Goal: Task Accomplishment & Management: Manage account settings

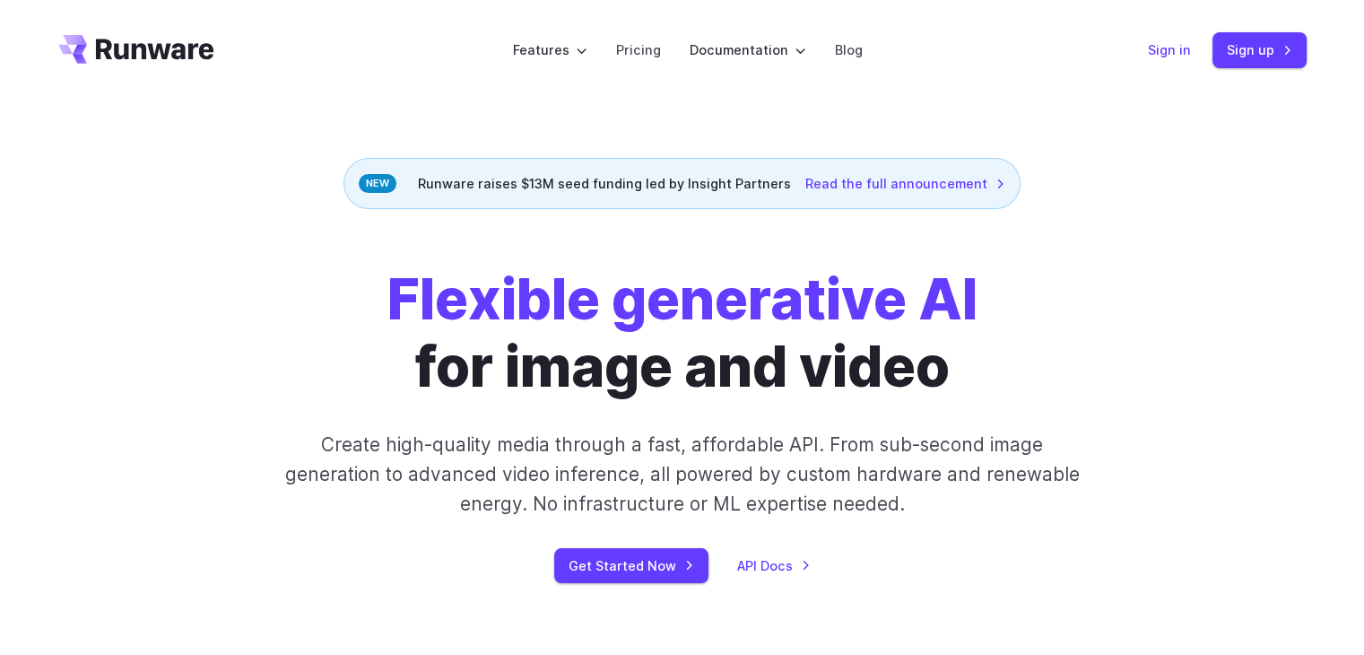
click at [1162, 48] on link "Sign in" at bounding box center [1169, 49] width 43 height 21
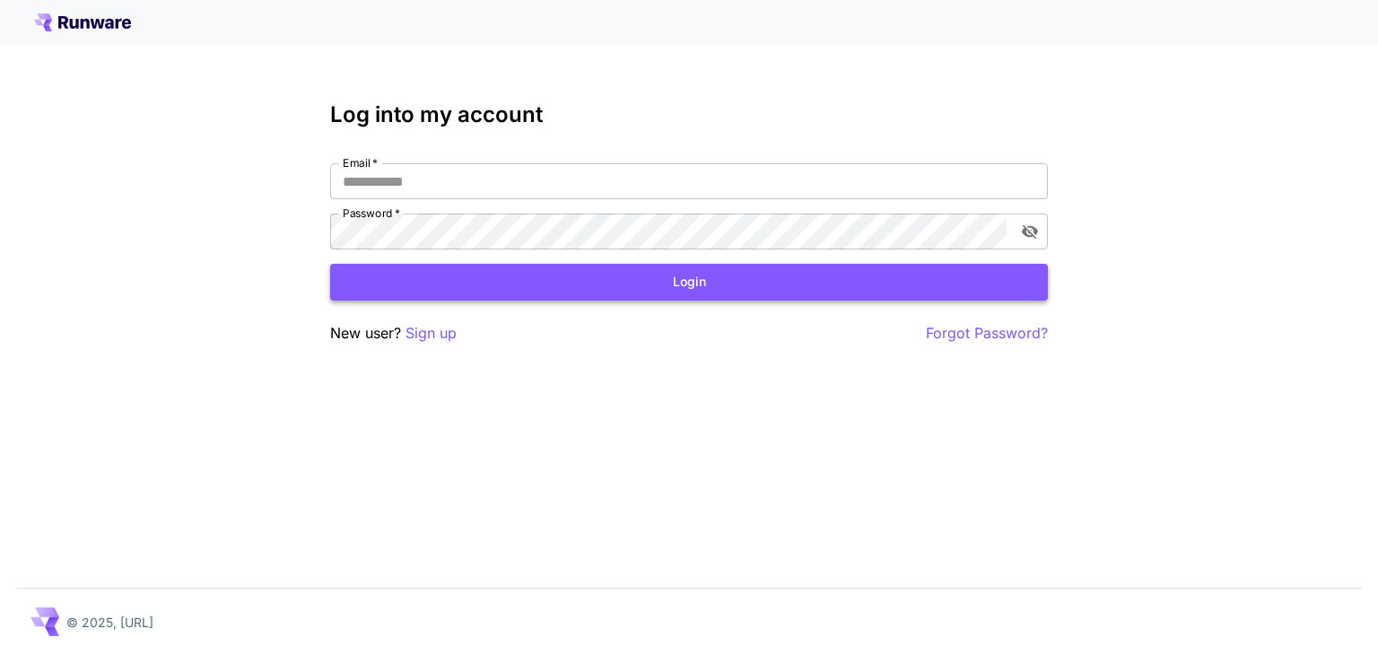
type input "**********"
click at [743, 281] on button "Login" at bounding box center [689, 282] width 718 height 37
